Goal: Use online tool/utility: Use online tool/utility

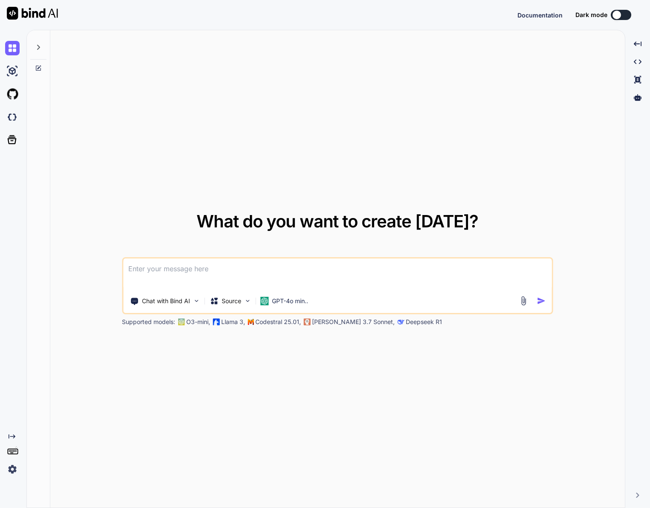
click at [624, 19] on button at bounding box center [620, 15] width 20 height 10
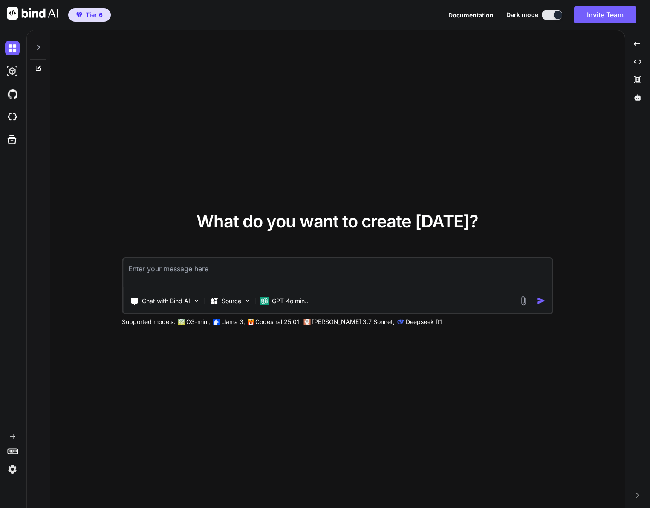
click at [618, 13] on div "Documentation Dark mode Invite Team Created with Pixso." at bounding box center [545, 14] width 195 height 17
click at [337, 321] on p "[PERSON_NAME] 3.7 Sonnet," at bounding box center [353, 322] width 83 height 9
click at [277, 305] on p "GPT-4o min.." at bounding box center [290, 301] width 36 height 9
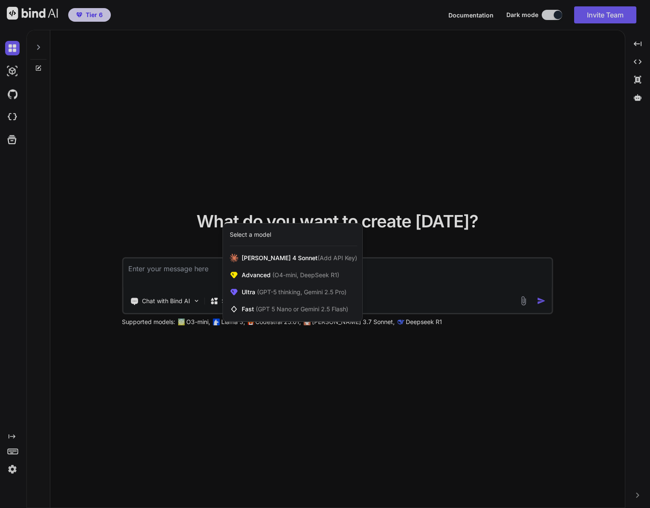
click at [274, 233] on div "Select a model" at bounding box center [293, 234] width 127 height 9
click at [309, 291] on span "(GPT-5 thinking, Gemini 2.5 Pro)" at bounding box center [300, 291] width 91 height 7
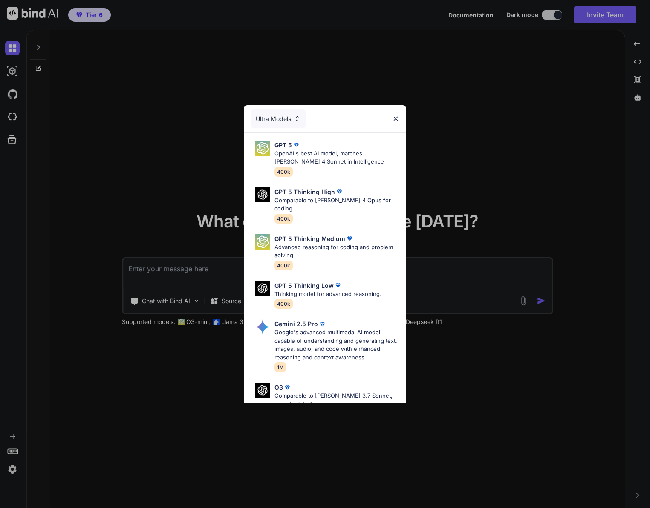
click at [293, 121] on div "Ultra Models" at bounding box center [277, 118] width 55 height 19
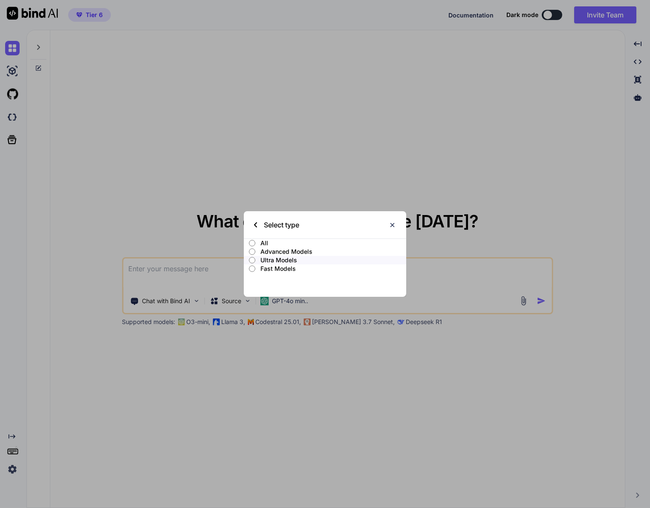
click at [254, 244] on input "All" at bounding box center [252, 243] width 6 height 7
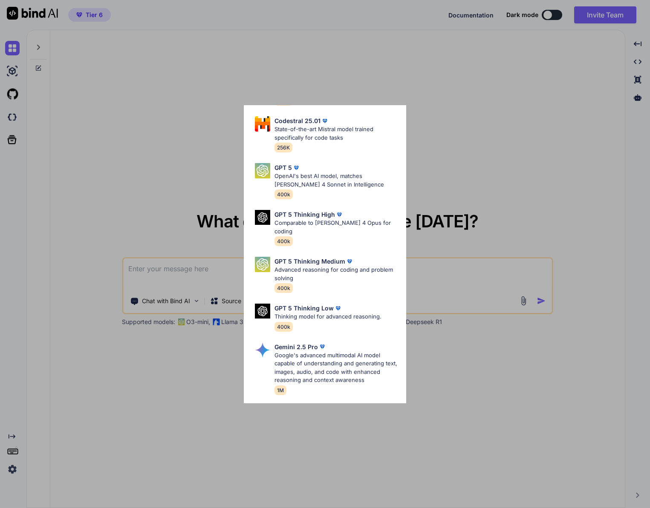
scroll to position [150, 0]
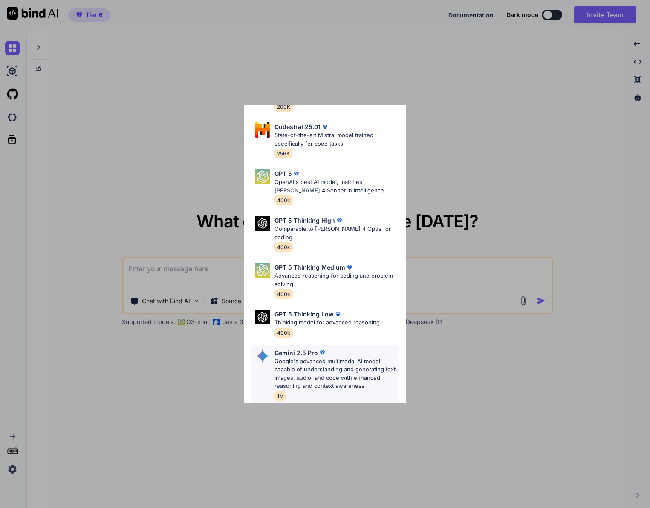
click at [344, 360] on p "Google's advanced multimodal AI model capable of understanding and generating t…" at bounding box center [336, 373] width 125 height 33
type textarea "x"
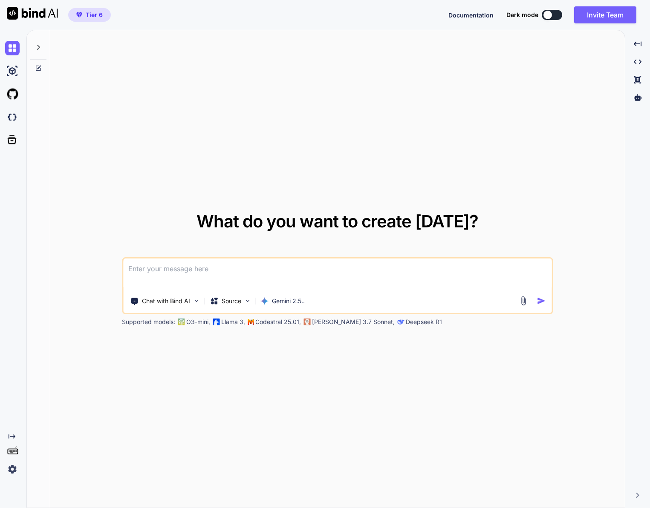
click at [248, 264] on textarea at bounding box center [337, 275] width 428 height 32
click at [556, 14] on button at bounding box center [551, 15] width 20 height 10
click at [551, 14] on button at bounding box center [551, 15] width 20 height 10
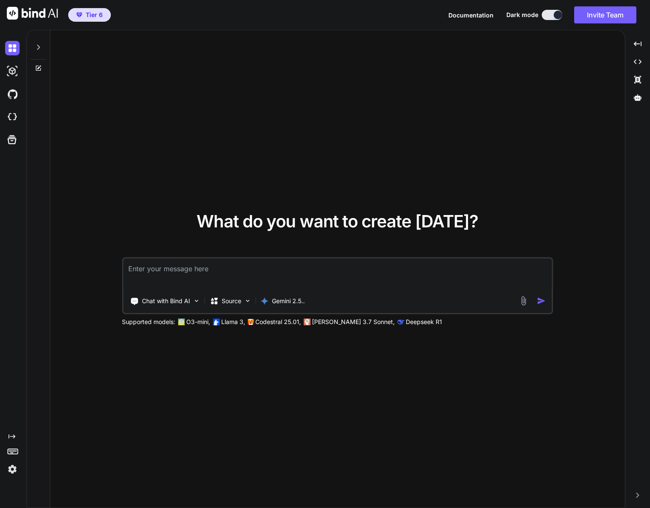
click at [191, 275] on textarea at bounding box center [337, 275] width 428 height 32
